Goal: Task Accomplishment & Management: Complete application form

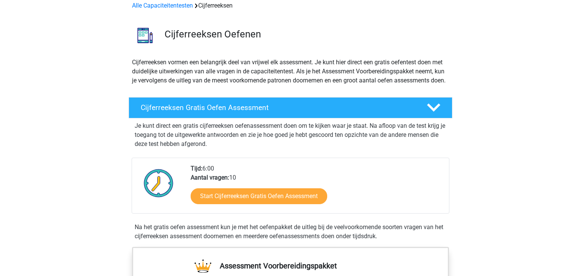
scroll to position [37, 0]
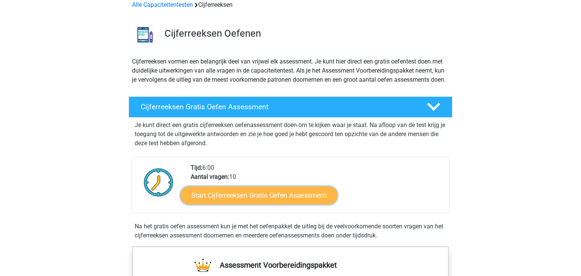
click at [277, 204] on link "Start Cijferreeksen Gratis Oefen Assessment" at bounding box center [259, 195] width 157 height 18
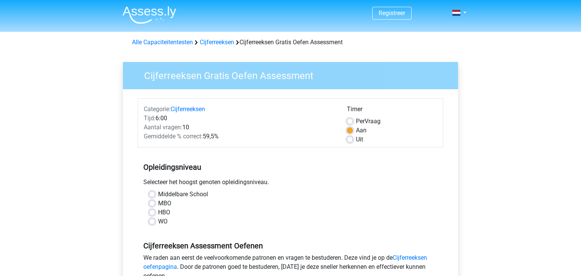
click at [158, 222] on label "WO" at bounding box center [162, 221] width 9 height 9
click at [153, 222] on input "WO" at bounding box center [152, 221] width 6 height 8
radio input "true"
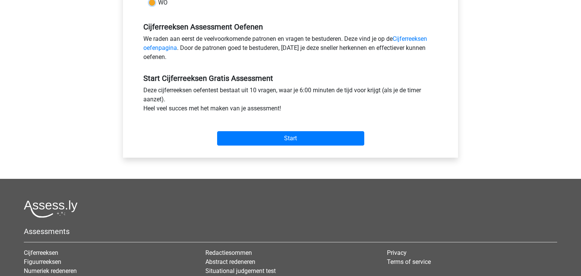
scroll to position [220, 0]
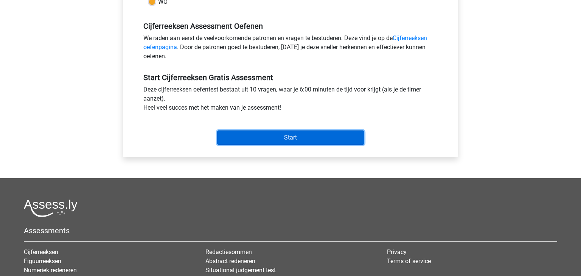
click at [289, 135] on input "Start" at bounding box center [290, 138] width 147 height 14
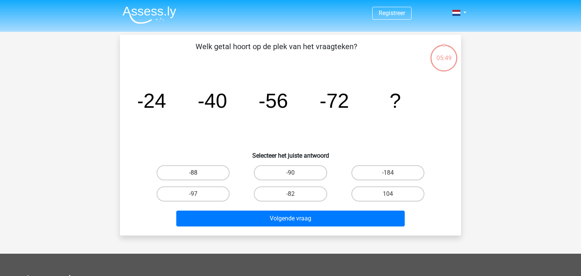
click at [219, 172] on label "-88" at bounding box center [193, 172] width 73 height 15
click at [198, 173] on input "-88" at bounding box center [195, 175] width 5 height 5
radio input "true"
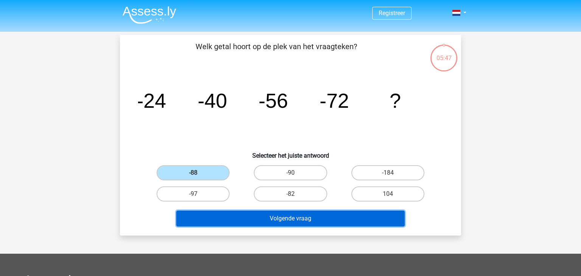
click at [272, 223] on button "Volgende vraag" at bounding box center [290, 219] width 229 height 16
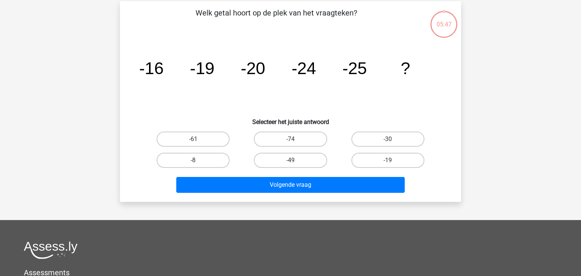
scroll to position [35, 0]
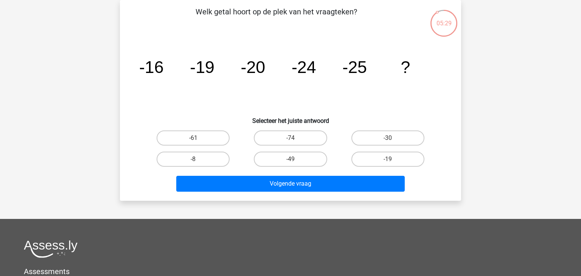
click at [369, 129] on div "-30" at bounding box center [387, 138] width 97 height 21
click at [371, 136] on label "-30" at bounding box center [388, 138] width 73 height 15
click at [388, 138] on input "-30" at bounding box center [390, 140] width 5 height 5
radio input "true"
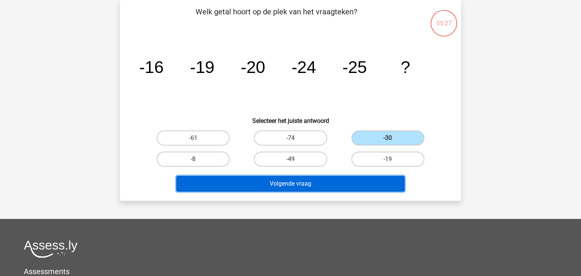
click at [341, 186] on button "Volgende vraag" at bounding box center [290, 184] width 229 height 16
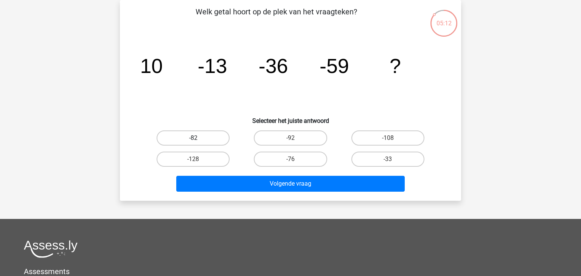
click at [217, 135] on label "-82" at bounding box center [193, 138] width 73 height 15
click at [198, 138] on input "-82" at bounding box center [195, 140] width 5 height 5
radio input "true"
click at [267, 170] on div "Volgende vraag" at bounding box center [290, 182] width 317 height 25
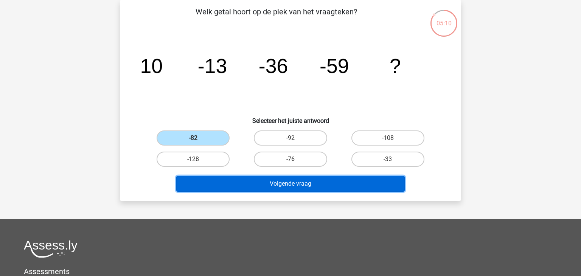
click at [271, 179] on button "Volgende vraag" at bounding box center [290, 184] width 229 height 16
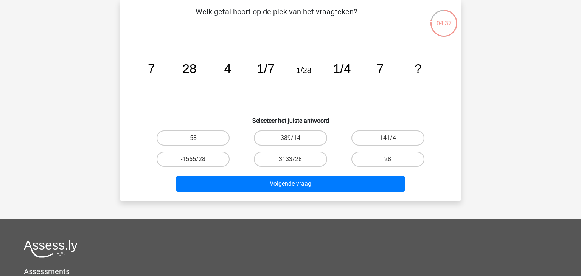
click at [293, 160] on input "3133/28" at bounding box center [293, 161] width 5 height 5
radio input "true"
click at [395, 157] on label "28" at bounding box center [388, 159] width 73 height 15
click at [393, 159] on input "28" at bounding box center [390, 161] width 5 height 5
radio input "true"
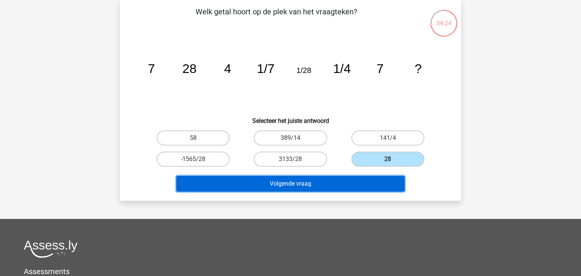
click at [330, 181] on button "Volgende vraag" at bounding box center [290, 184] width 229 height 16
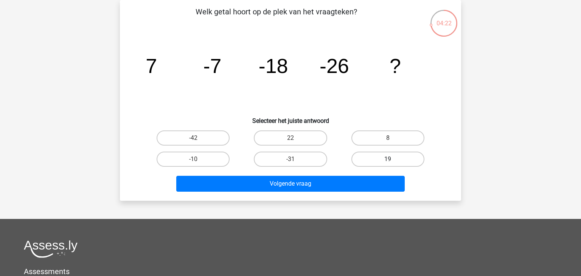
click at [361, 160] on label "19" at bounding box center [388, 159] width 73 height 15
click at [388, 160] on input "19" at bounding box center [390, 161] width 5 height 5
radio input "true"
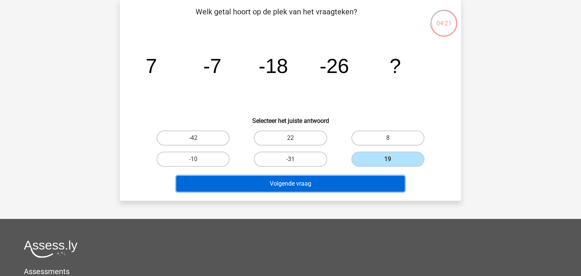
click at [343, 176] on button "Volgende vraag" at bounding box center [290, 184] width 229 height 16
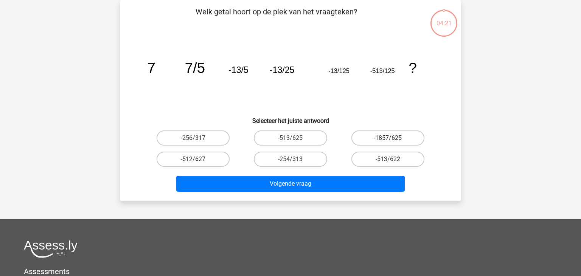
click at [375, 135] on label "-1857/625" at bounding box center [388, 138] width 73 height 15
click at [388, 138] on input "-1857/625" at bounding box center [390, 140] width 5 height 5
radio input "true"
click at [361, 171] on div "Volgende vraag" at bounding box center [290, 182] width 317 height 25
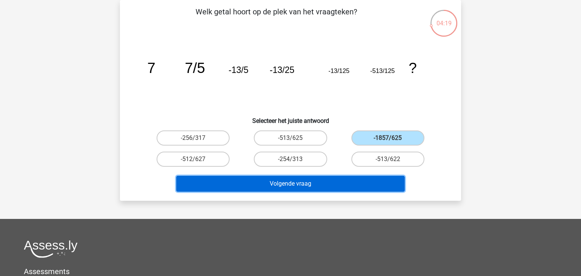
click at [353, 182] on button "Volgende vraag" at bounding box center [290, 184] width 229 height 16
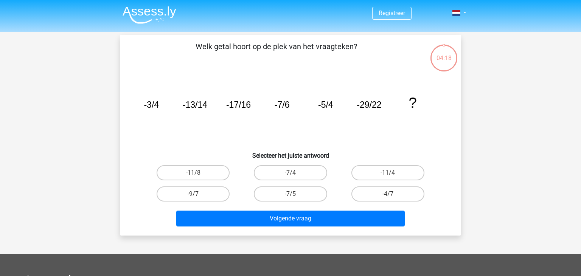
scroll to position [2, 0]
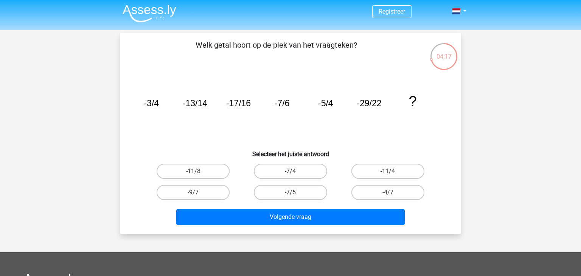
click at [297, 191] on label "-7/5" at bounding box center [290, 192] width 73 height 15
click at [296, 193] on input "-7/5" at bounding box center [293, 195] width 5 height 5
radio input "true"
click at [293, 226] on div "Volgende vraag" at bounding box center [291, 218] width 292 height 19
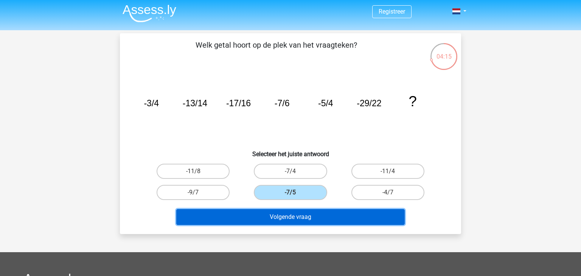
click at [297, 222] on button "Volgende vraag" at bounding box center [290, 217] width 229 height 16
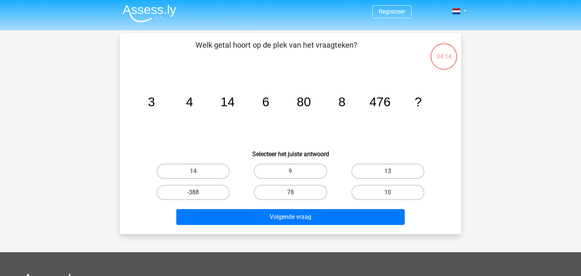
scroll to position [35, 0]
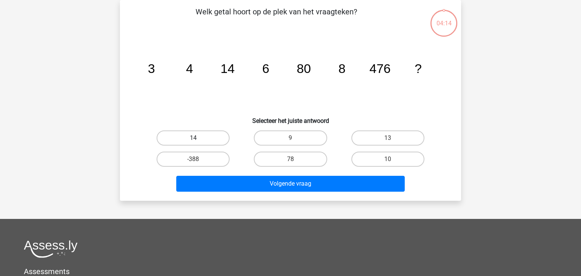
click at [199, 143] on label "14" at bounding box center [193, 138] width 73 height 15
click at [198, 143] on input "14" at bounding box center [195, 140] width 5 height 5
radio input "true"
click at [261, 174] on div "Volgende vraag" at bounding box center [290, 182] width 317 height 25
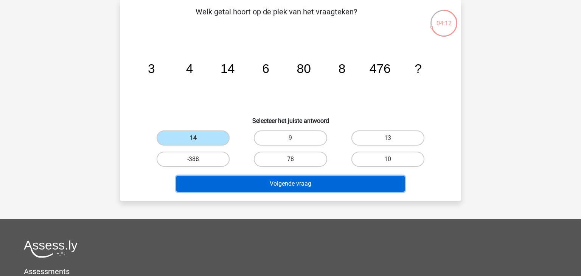
click at [262, 177] on button "Volgende vraag" at bounding box center [290, 184] width 229 height 16
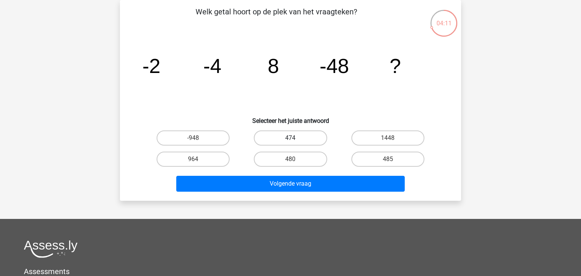
click at [302, 142] on label "474" at bounding box center [290, 138] width 73 height 15
click at [296, 142] on input "474" at bounding box center [293, 140] width 5 height 5
radio input "true"
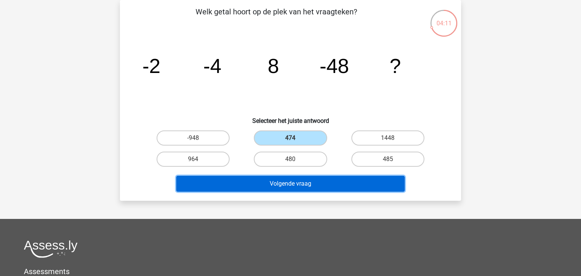
click at [306, 184] on button "Volgende vraag" at bounding box center [290, 184] width 229 height 16
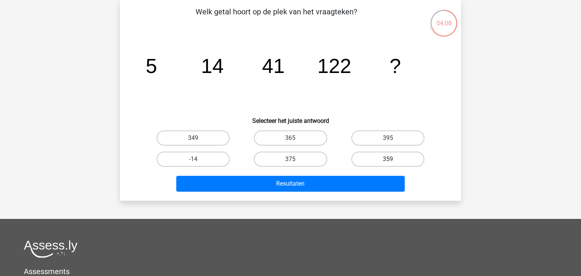
click at [371, 161] on label "359" at bounding box center [388, 159] width 73 height 15
click at [388, 161] on input "359" at bounding box center [390, 161] width 5 height 5
radio input "true"
click at [363, 193] on div "Resultaten" at bounding box center [291, 185] width 292 height 19
click at [363, 192] on div "Resultaten" at bounding box center [291, 185] width 292 height 19
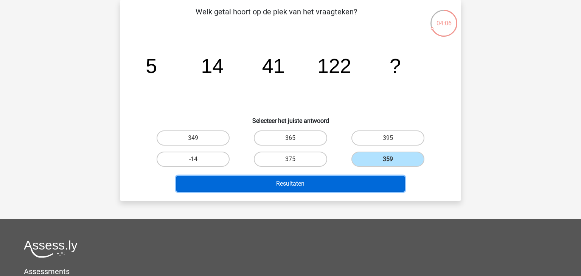
click at [366, 188] on button "Resultaten" at bounding box center [290, 184] width 229 height 16
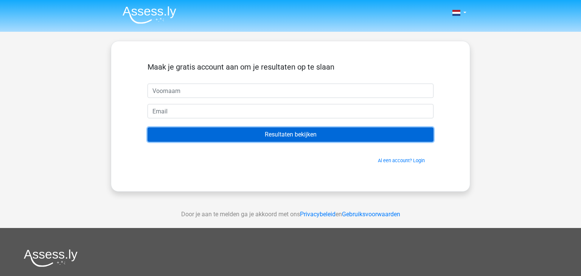
click at [331, 137] on input "Resultaten bekijken" at bounding box center [291, 135] width 286 height 14
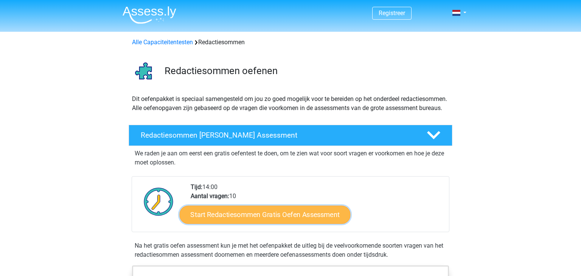
click at [198, 223] on link "Start Redactiesommen Gratis Oefen Assessment" at bounding box center [265, 214] width 171 height 18
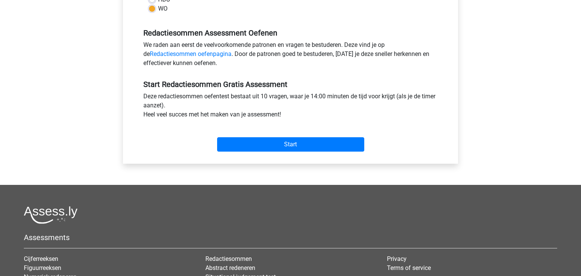
scroll to position [214, 0]
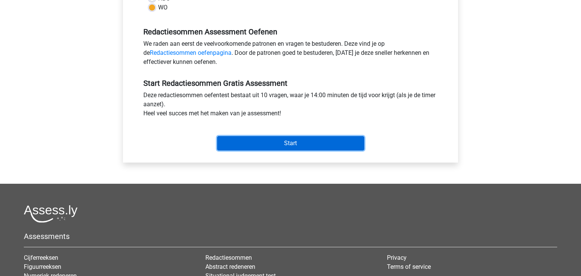
click at [252, 149] on input "Start" at bounding box center [290, 143] width 147 height 14
